Goal: Information Seeking & Learning: Learn about a topic

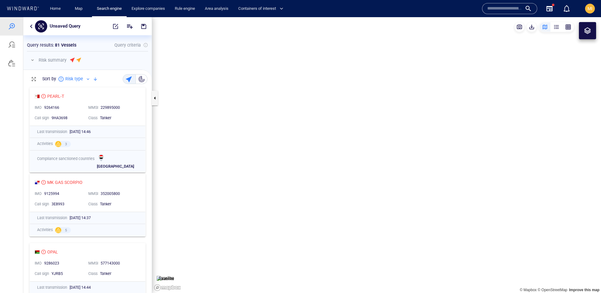
scroll to position [209, 128]
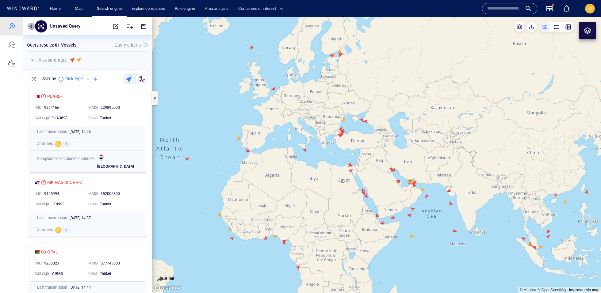
click at [32, 27] on button "button" at bounding box center [31, 26] width 7 height 7
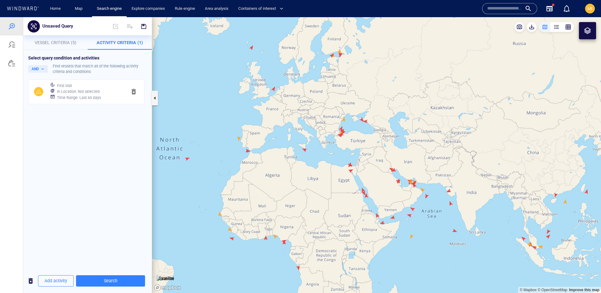
click at [136, 96] on button "button" at bounding box center [133, 91] width 15 height 15
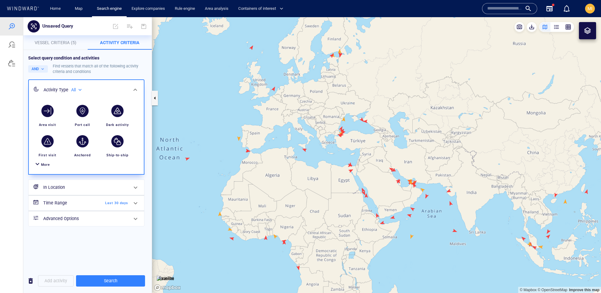
click at [58, 39] on p "Vessel Criteria (5)" at bounding box center [55, 42] width 57 height 7
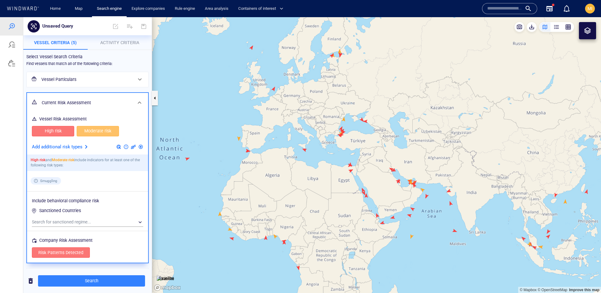
click at [55, 130] on span "High risk" at bounding box center [52, 131] width 29 height 8
click at [86, 131] on span "Moderate risk" at bounding box center [97, 131] width 29 height 8
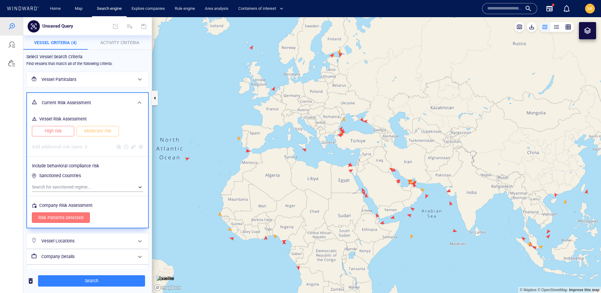
scroll to position [13, 0]
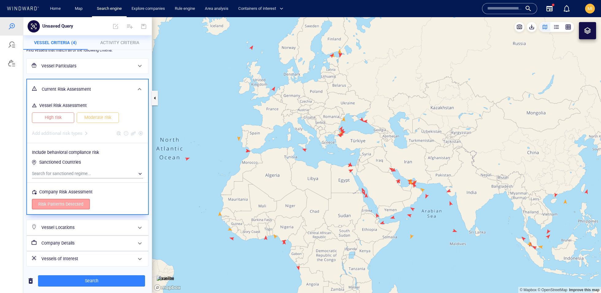
click at [68, 200] on span "Risk Patterns Detected" at bounding box center [60, 204] width 45 height 8
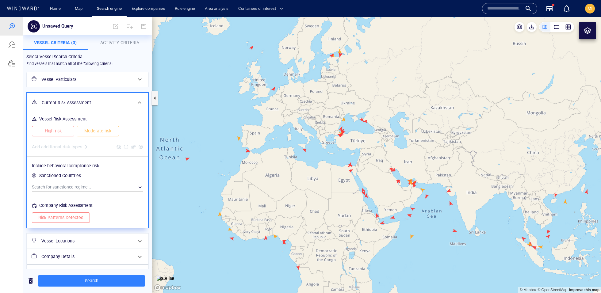
click at [98, 105] on h6 "Current Risk Assessment" at bounding box center [87, 103] width 90 height 8
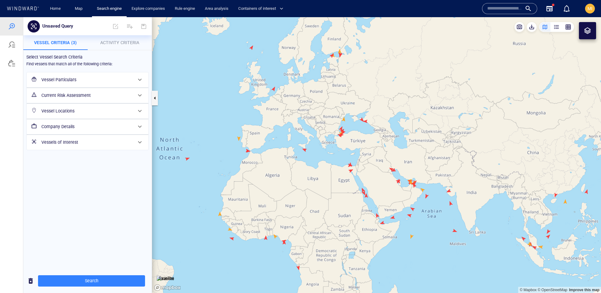
click at [68, 48] on button "Vessel Criteria (3)" at bounding box center [55, 42] width 64 height 15
click at [29, 278] on span "button" at bounding box center [30, 281] width 7 height 8
click at [79, 82] on h6 "Vessel Particulars" at bounding box center [86, 80] width 91 height 8
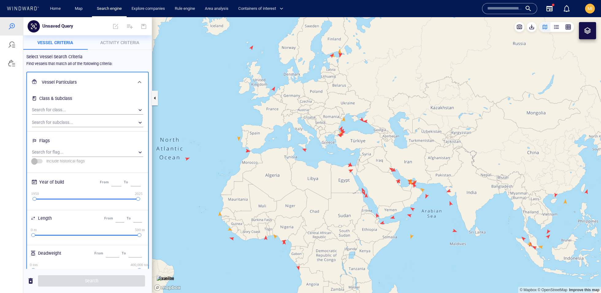
click at [79, 79] on h6 "Vessel Particulars" at bounding box center [87, 82] width 90 height 8
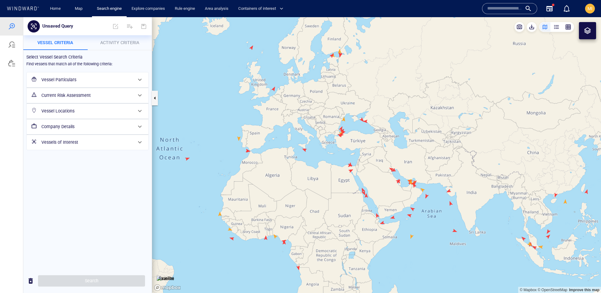
click at [108, 50] on div "Select Vessel Search Criteria Find vessels that match all of the following crit…" at bounding box center [87, 159] width 128 height 219
click at [108, 47] on button "Activity Criteria" at bounding box center [120, 42] width 64 height 15
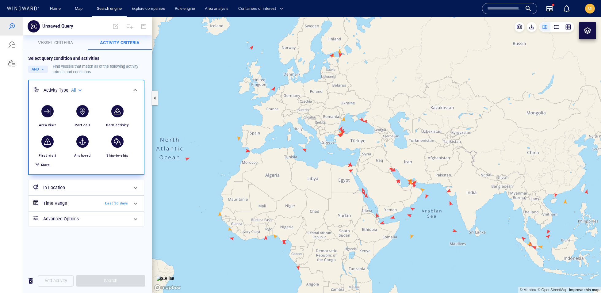
click at [41, 167] on div "More" at bounding box center [45, 165] width 9 height 6
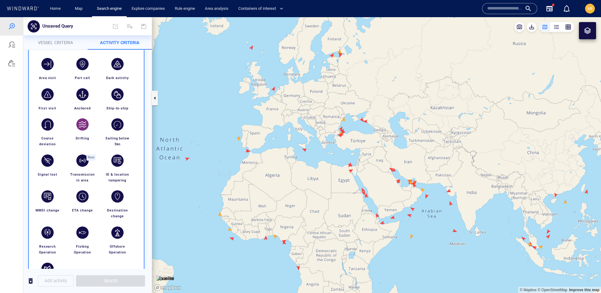
scroll to position [47, 0]
click at [114, 61] on div "button" at bounding box center [117, 64] width 12 height 12
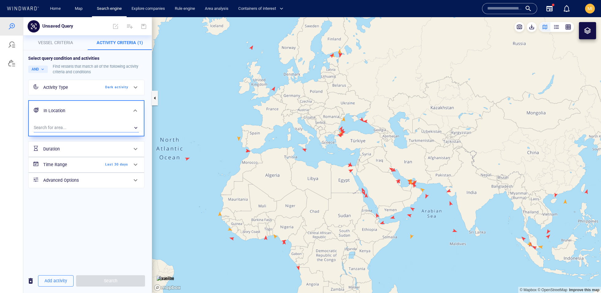
click at [77, 125] on div "​" at bounding box center [86, 127] width 105 height 9
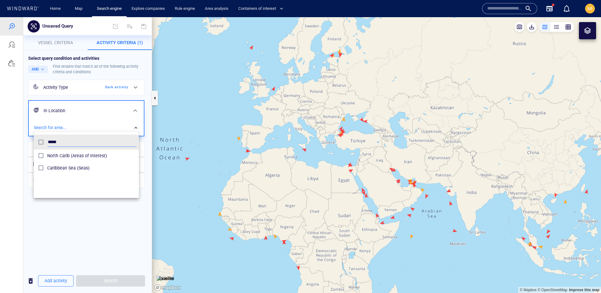
type input "*****"
click at [75, 163] on div "Caribbean Sea (Seas)" at bounding box center [91, 168] width 89 height 10
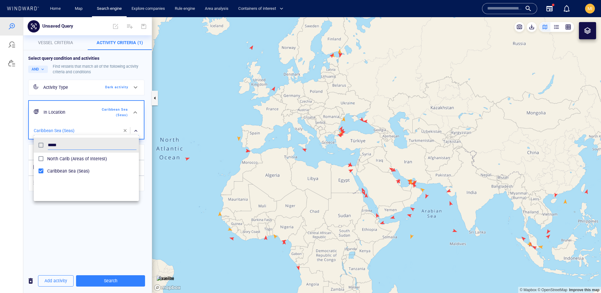
click at [75, 163] on div "North Carib (Areas of Interest)" at bounding box center [91, 159] width 89 height 10
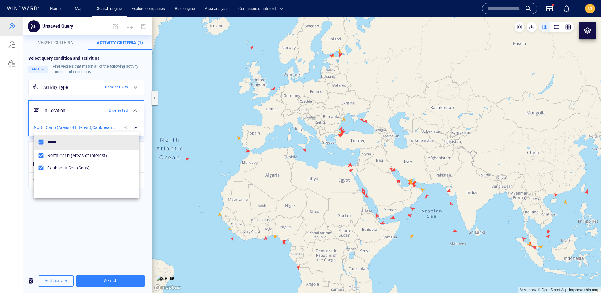
click at [87, 215] on div at bounding box center [300, 155] width 601 height 276
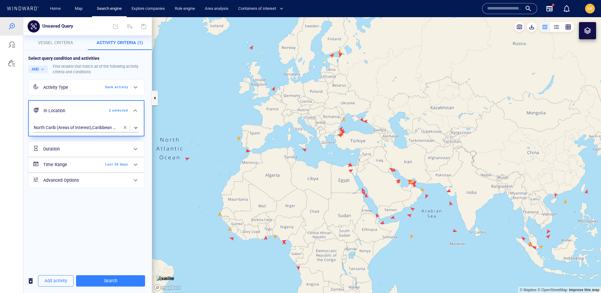
click at [86, 165] on h6 "Time Range" at bounding box center [68, 165] width 50 height 8
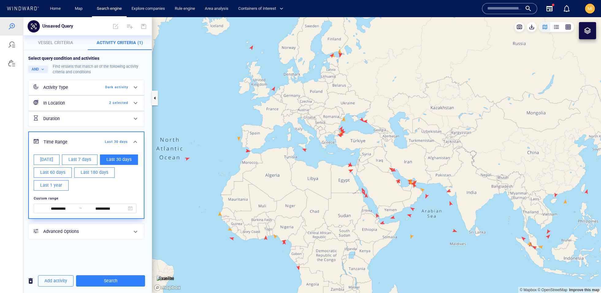
click at [91, 244] on div "**********" at bounding box center [87, 159] width 128 height 219
click at [51, 278] on span "Add activity" at bounding box center [55, 281] width 23 height 8
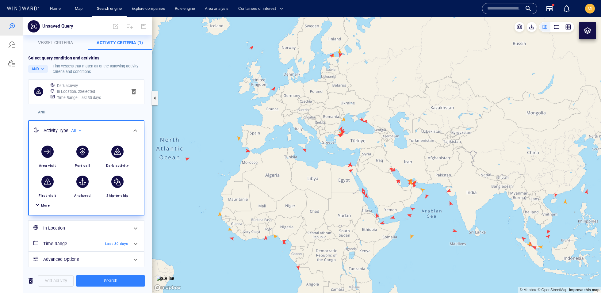
click at [44, 207] on div "More" at bounding box center [45, 206] width 9 height 6
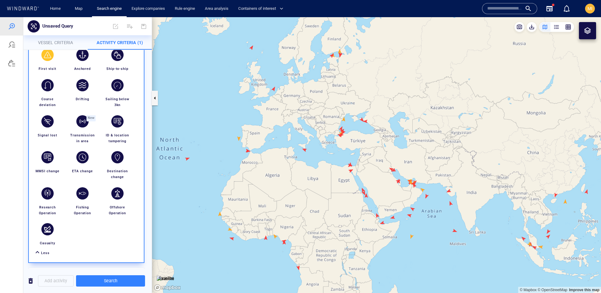
scroll to position [130, 0]
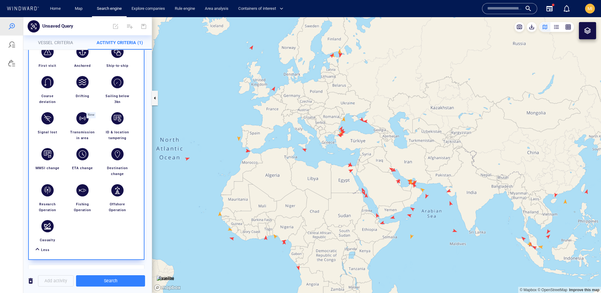
click at [44, 248] on span "Less" at bounding box center [45, 250] width 9 height 4
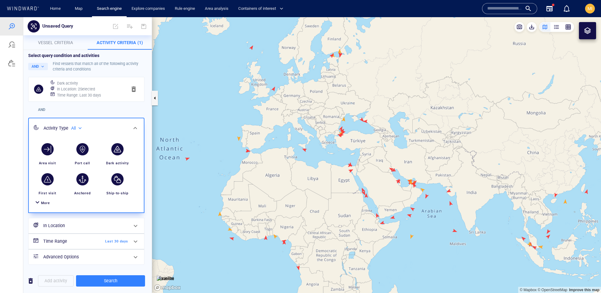
click at [120, 124] on div "Activity Type All ***" at bounding box center [85, 128] width 89 height 13
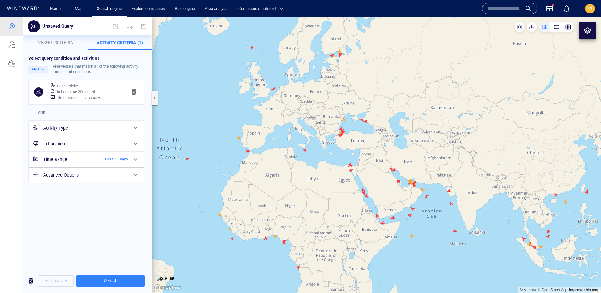
click at [128, 130] on div "Activity Type" at bounding box center [86, 128] width 90 height 13
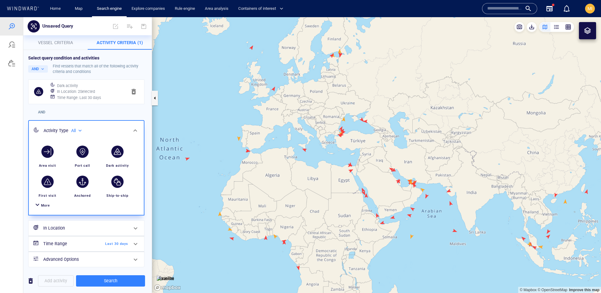
click at [128, 130] on div at bounding box center [135, 130] width 15 height 15
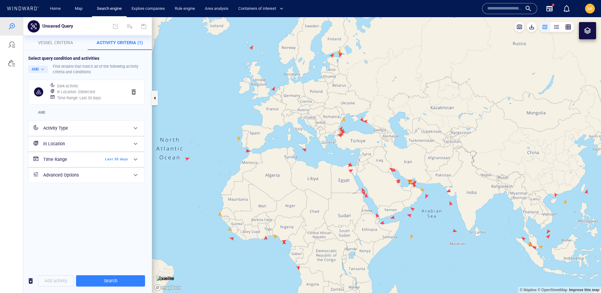
click at [128, 130] on div "Activity Type" at bounding box center [86, 128] width 90 height 13
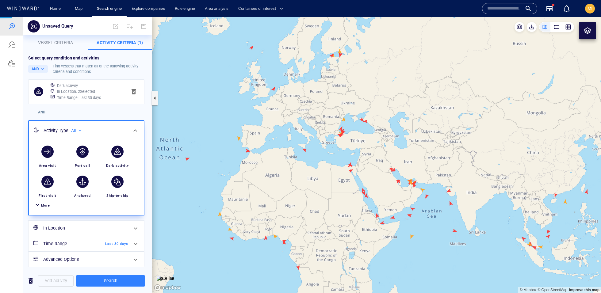
click at [38, 206] on div at bounding box center [37, 205] width 7 height 9
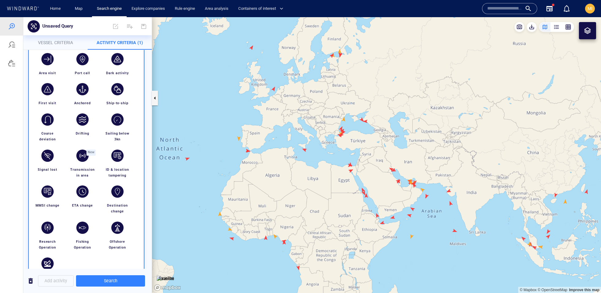
scroll to position [94, 0]
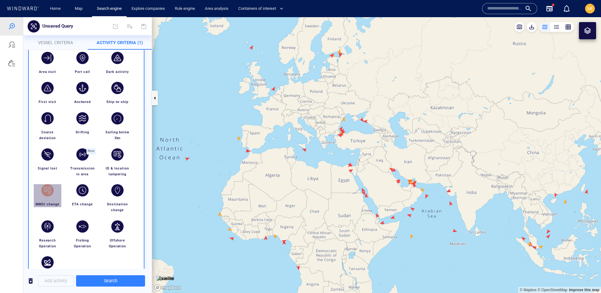
click at [48, 186] on div "button" at bounding box center [47, 190] width 12 height 12
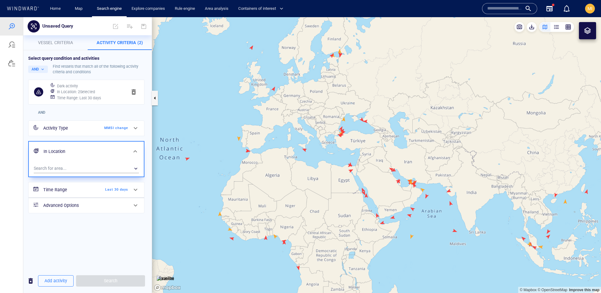
click at [128, 191] on span "Last 30 days" at bounding box center [110, 190] width 35 height 6
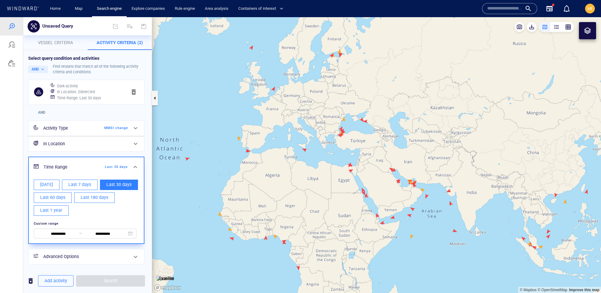
click at [86, 197] on span "Last 180 days" at bounding box center [95, 198] width 28 height 8
click at [58, 207] on span "Last 1 year" at bounding box center [51, 211] width 22 height 8
type input "**********"
click at [146, 156] on div "**********" at bounding box center [87, 172] width 119 height 185
click at [86, 162] on div "Time Range Last 1 year" at bounding box center [85, 167] width 89 height 13
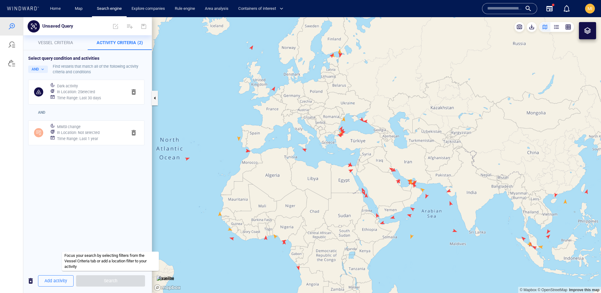
click at [109, 279] on span "Search" at bounding box center [110, 280] width 69 height 11
click at [71, 46] on p "Vessel criteria" at bounding box center [55, 42] width 57 height 7
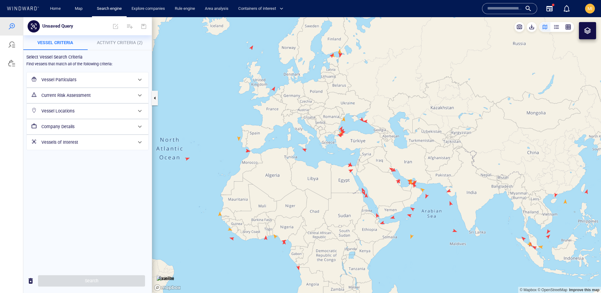
click at [77, 90] on div "Current Risk Assessment" at bounding box center [87, 95] width 96 height 13
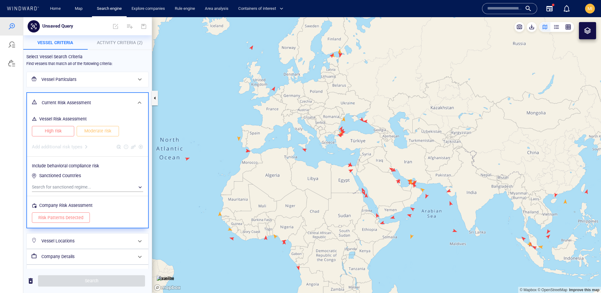
click at [69, 127] on button "High risk" at bounding box center [53, 131] width 42 height 10
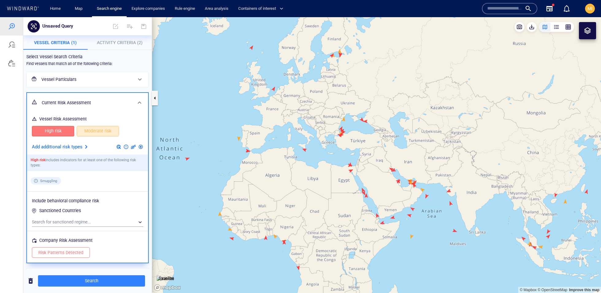
click at [83, 133] on span "Moderate risk" at bounding box center [97, 131] width 29 height 8
click at [127, 277] on span "Search" at bounding box center [91, 281] width 97 height 8
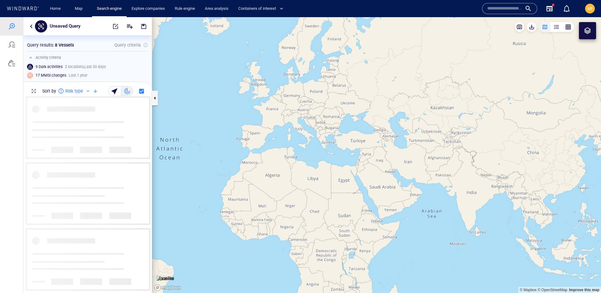
scroll to position [196, 128]
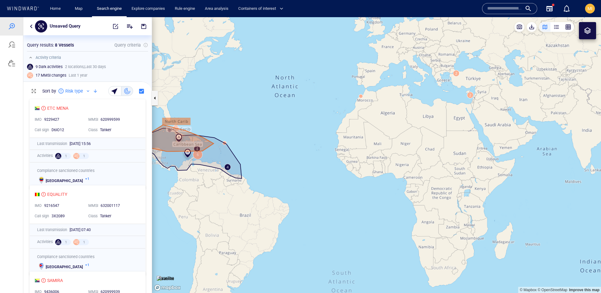
drag, startPoint x: 217, startPoint y: 158, endPoint x: 332, endPoint y: 97, distance: 130.7
click at [332, 97] on canvas "Map" at bounding box center [376, 155] width 449 height 276
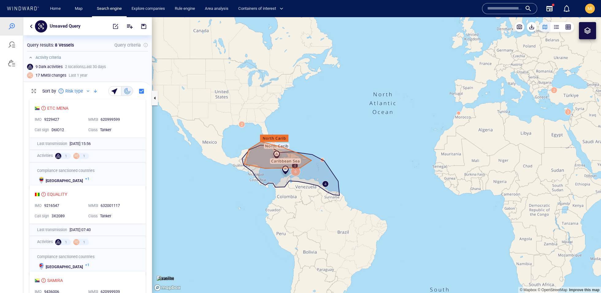
drag, startPoint x: 268, startPoint y: 110, endPoint x: 364, endPoint y: 127, distance: 98.3
click at [364, 127] on canvas "Map" at bounding box center [376, 155] width 449 height 276
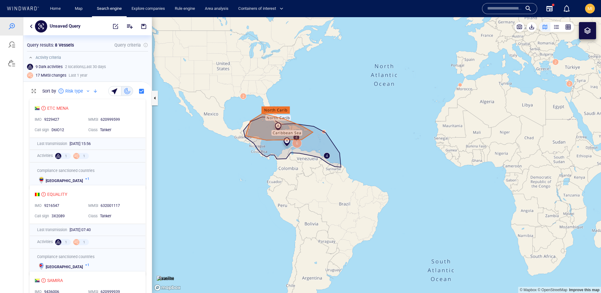
drag, startPoint x: 322, startPoint y: 132, endPoint x: 325, endPoint y: 104, distance: 28.0
click at [325, 104] on canvas "Map" at bounding box center [376, 155] width 449 height 276
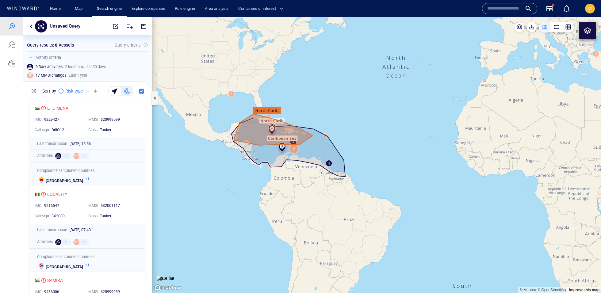
drag, startPoint x: 325, startPoint y: 107, endPoint x: 344, endPoint y: 80, distance: 33.2
click at [344, 80] on canvas "Map" at bounding box center [376, 155] width 449 height 276
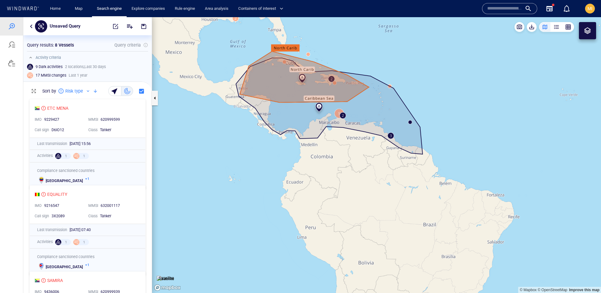
drag, startPoint x: 274, startPoint y: 143, endPoint x: 261, endPoint y: 172, distance: 32.4
click at [261, 172] on canvas "Map" at bounding box center [376, 155] width 449 height 276
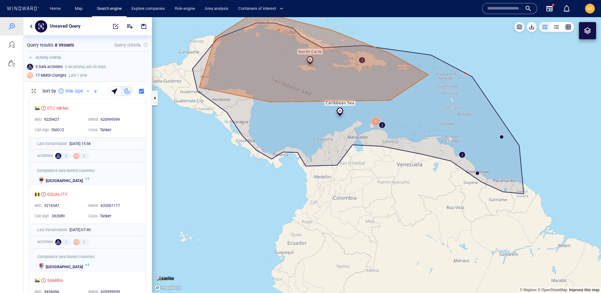
drag, startPoint x: 261, startPoint y: 172, endPoint x: 260, endPoint y: 211, distance: 38.9
click at [260, 211] on canvas "Map" at bounding box center [376, 155] width 449 height 276
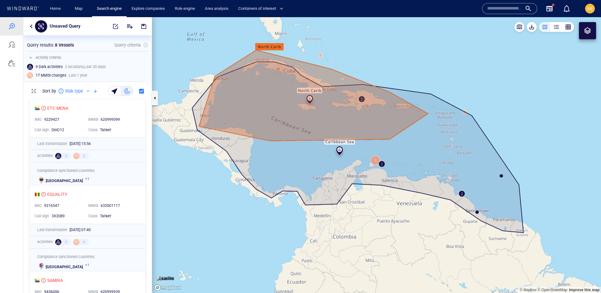
drag, startPoint x: 413, startPoint y: 83, endPoint x: 421, endPoint y: 96, distance: 15.6
click at [421, 96] on canvas "Map" at bounding box center [376, 155] width 449 height 276
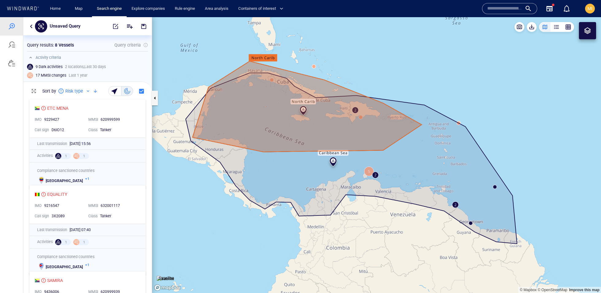
drag, startPoint x: 421, startPoint y: 96, endPoint x: 406, endPoint y: 95, distance: 15.4
click at [406, 95] on canvas "Map" at bounding box center [376, 155] width 449 height 276
drag, startPoint x: 406, startPoint y: 95, endPoint x: 421, endPoint y: 104, distance: 17.3
click at [421, 104] on canvas "Map" at bounding box center [376, 155] width 449 height 276
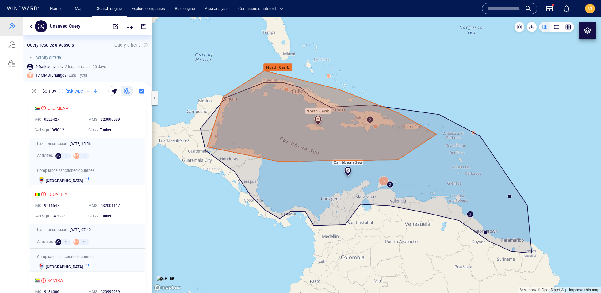
drag, startPoint x: 421, startPoint y: 104, endPoint x: 416, endPoint y: 99, distance: 7.4
click at [416, 99] on canvas "Map" at bounding box center [376, 155] width 449 height 276
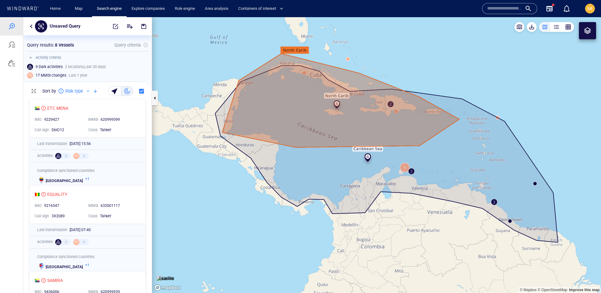
drag, startPoint x: 405, startPoint y: 93, endPoint x: 426, endPoint y: 81, distance: 24.3
click at [426, 81] on canvas "Map" at bounding box center [376, 155] width 449 height 276
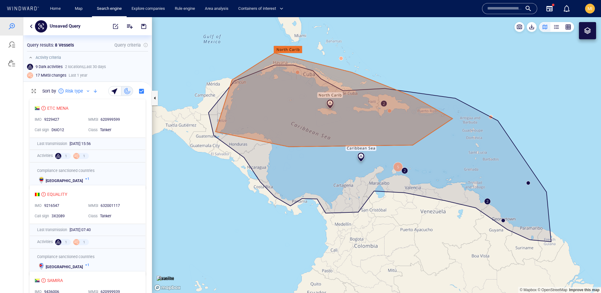
scroll to position [197, 128]
